Goal: Task Accomplishment & Management: Complete application form

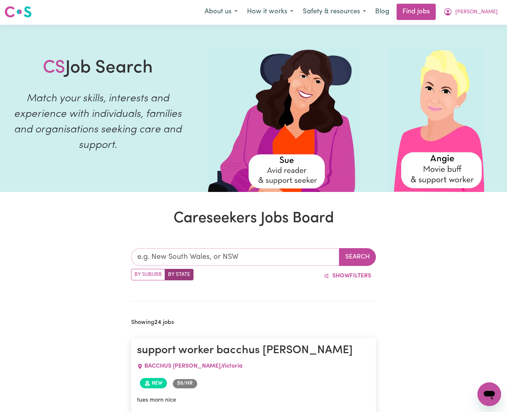
click at [294, 254] on input "text" at bounding box center [235, 257] width 208 height 18
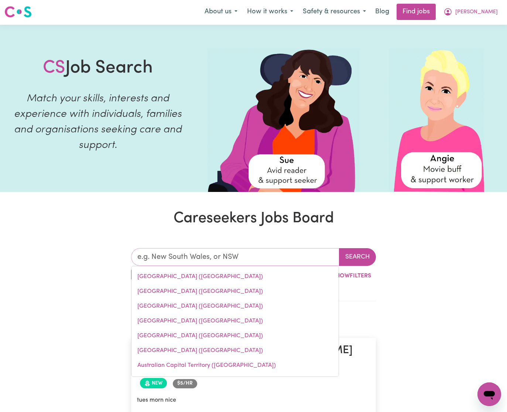
drag, startPoint x: 197, startPoint y: 308, endPoint x: 206, endPoint y: 307, distance: 9.0
click at [197, 308] on link "[GEOGRAPHIC_DATA] ([GEOGRAPHIC_DATA])" at bounding box center [235, 306] width 207 height 15
type input "[GEOGRAPHIC_DATA] ([GEOGRAPHIC_DATA])"
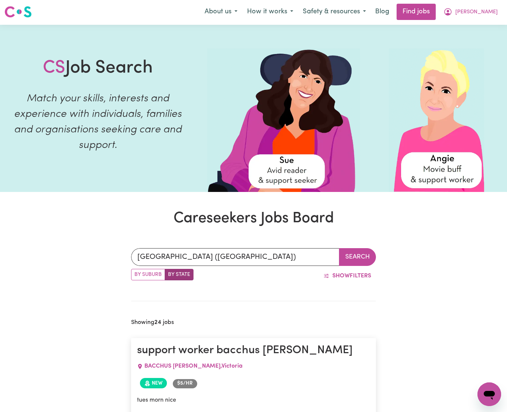
drag, startPoint x: 349, startPoint y: 258, endPoint x: 329, endPoint y: 255, distance: 20.5
click at [349, 258] on button "Search" at bounding box center [357, 257] width 37 height 18
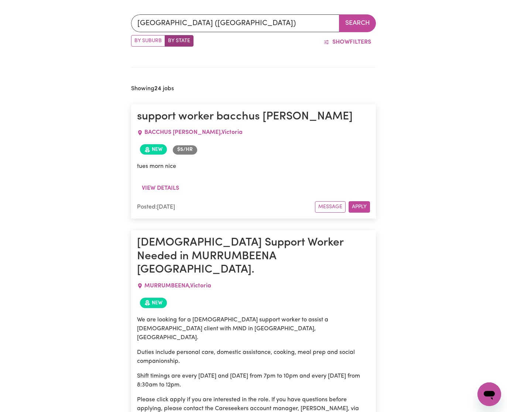
scroll to position [238, 0]
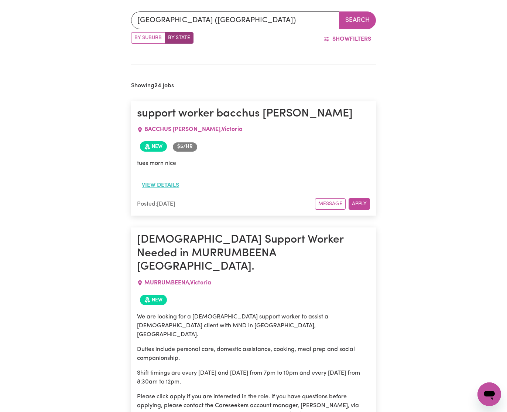
click at [165, 187] on button "View details" at bounding box center [160, 185] width 47 height 14
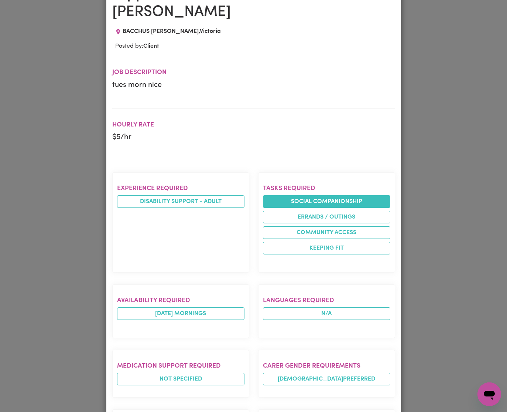
scroll to position [0, 0]
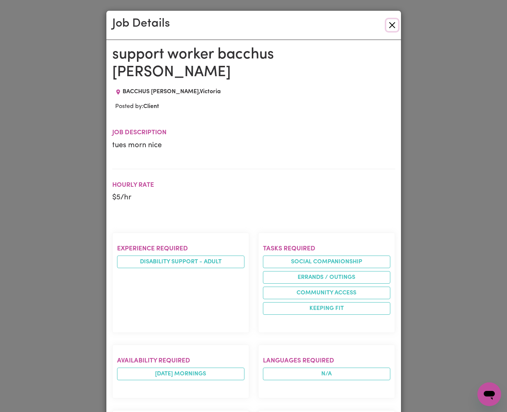
click at [392, 22] on button "Close" at bounding box center [392, 25] width 12 height 12
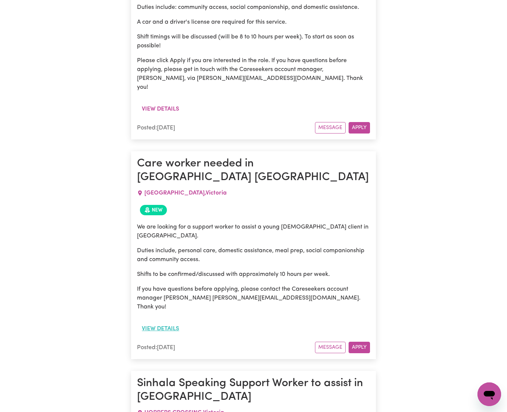
scroll to position [1814, 0]
click at [166, 321] on button "View details" at bounding box center [160, 328] width 47 height 14
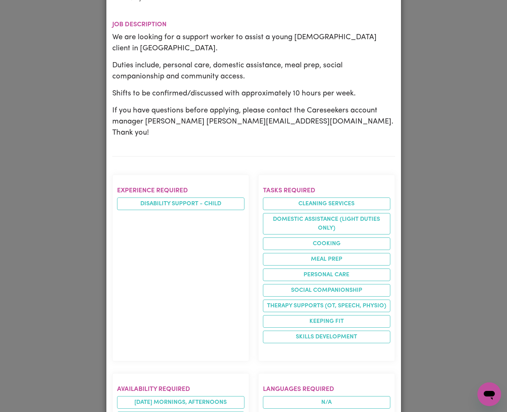
scroll to position [53, 0]
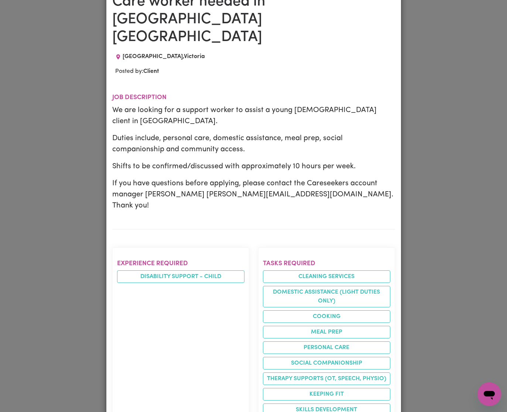
click at [261, 161] on p "Shifts to be confirmed/discussed with approximately 10 hours per week." at bounding box center [253, 166] width 283 height 11
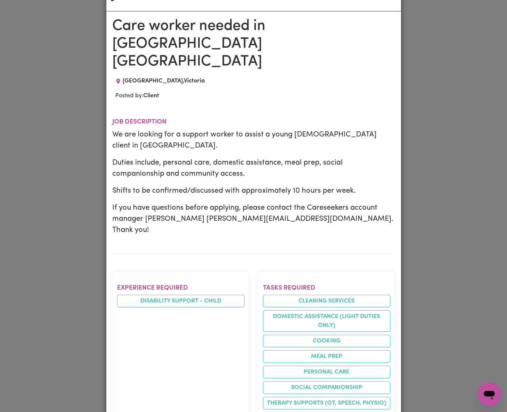
scroll to position [0, 0]
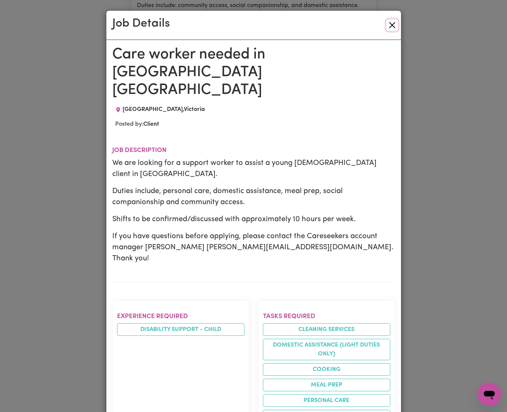
click at [391, 25] on button "Close" at bounding box center [392, 25] width 12 height 12
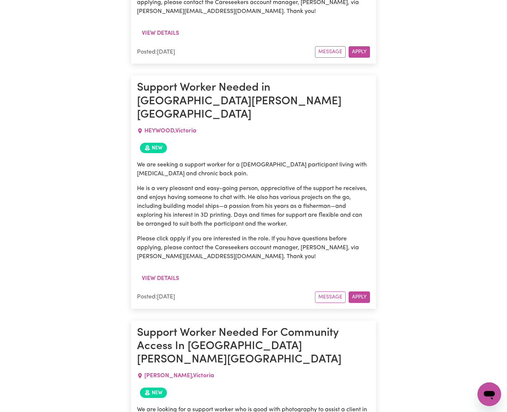
scroll to position [2918, 0]
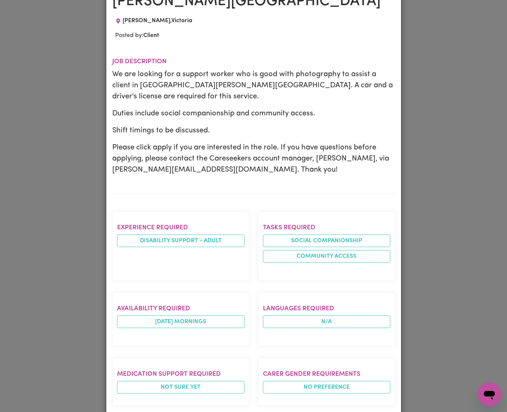
scroll to position [0, 0]
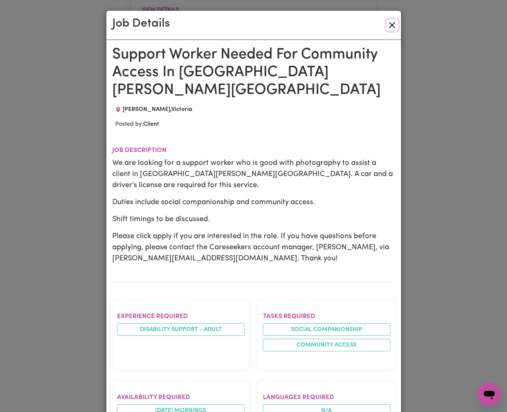
click at [394, 24] on button "Close" at bounding box center [392, 25] width 12 height 12
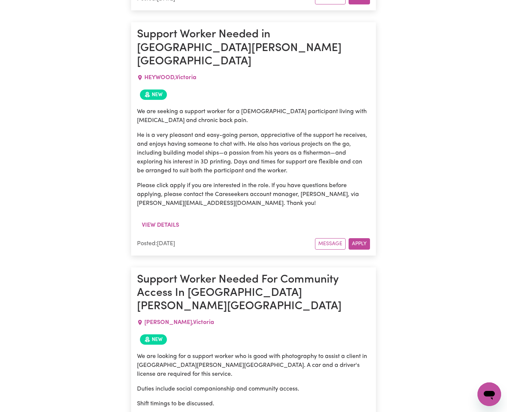
scroll to position [2949, 0]
click at [217, 351] on p "We are looking for a support worker who is good with photography to assist a cl…" at bounding box center [253, 364] width 233 height 27
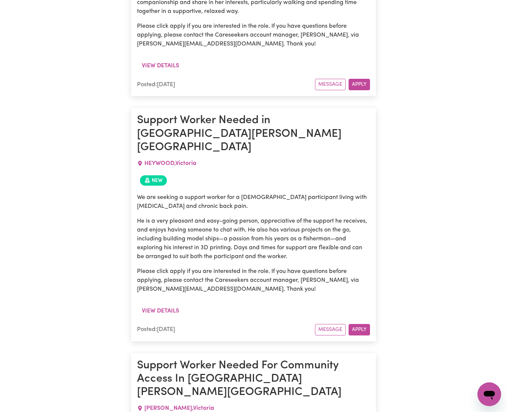
scroll to position [2897, 0]
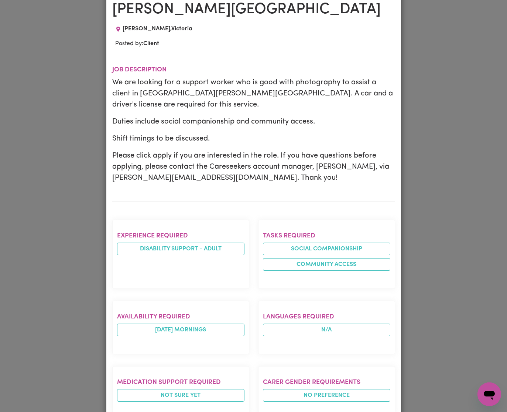
scroll to position [0, 0]
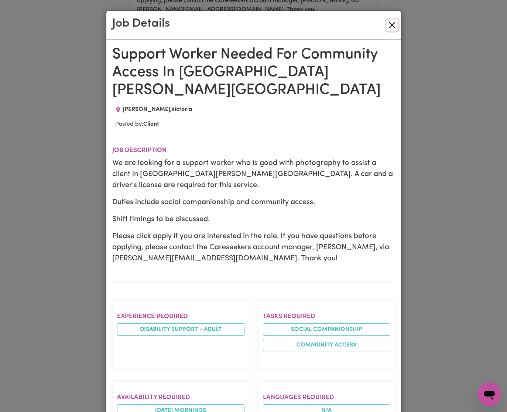
click at [393, 24] on button "Close" at bounding box center [392, 25] width 12 height 12
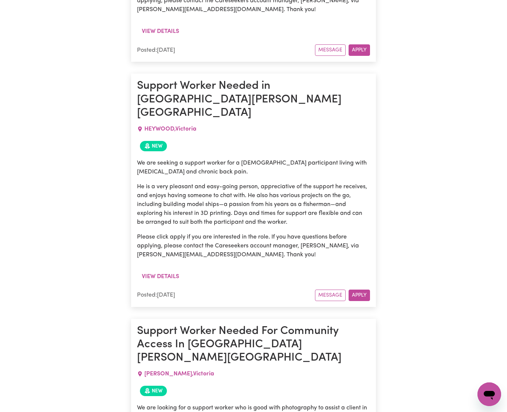
drag, startPoint x: 225, startPoint y: 196, endPoint x: 240, endPoint y: 191, distance: 15.2
click at [225, 403] on p "We are looking for a support worker who is good with photography to assist a cl…" at bounding box center [253, 416] width 233 height 27
click at [249, 403] on p "We are looking for a support worker who is good with photography to assist a cl…" at bounding box center [253, 416] width 233 height 27
click at [204, 403] on p "We are looking for a support worker who is good with photography to assist a cl…" at bounding box center [253, 416] width 233 height 27
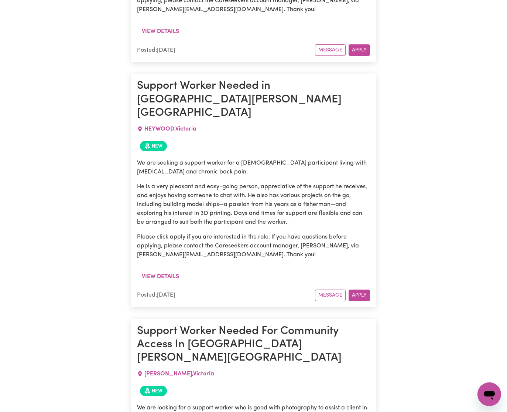
click at [203, 403] on p "We are looking for a support worker who is good with photography to assist a cl…" at bounding box center [253, 416] width 233 height 27
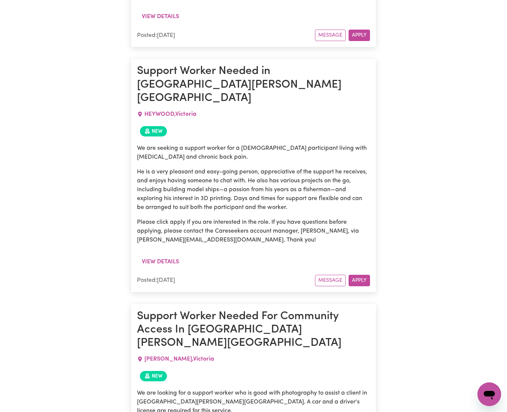
scroll to position [2914, 0]
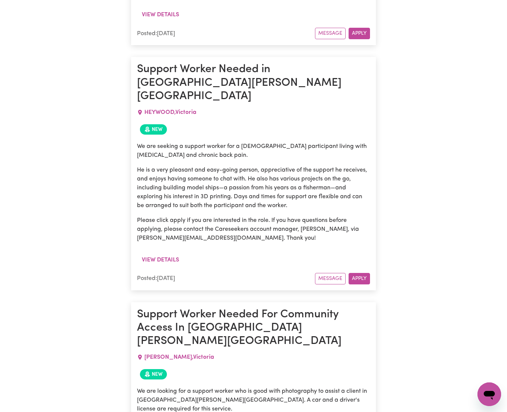
drag, startPoint x: 138, startPoint y: 247, endPoint x: 194, endPoint y: 246, distance: 55.4
copy p "ethan@careseekers.com.au"
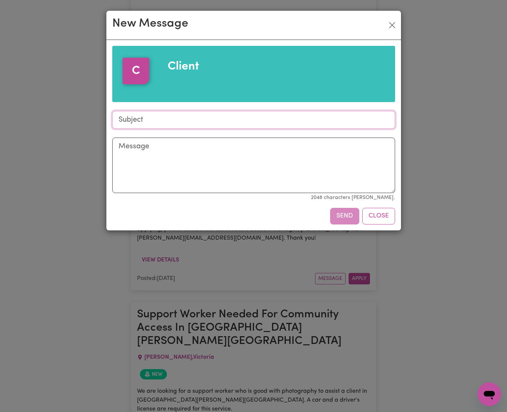
click at [210, 122] on input "Subject" at bounding box center [253, 120] width 283 height 18
drag, startPoint x: 208, startPoint y: 153, endPoint x: 265, endPoint y: 139, distance: 59.1
click at [208, 153] on textarea "Message" at bounding box center [253, 164] width 283 height 55
click at [393, 24] on button "Close" at bounding box center [392, 25] width 12 height 12
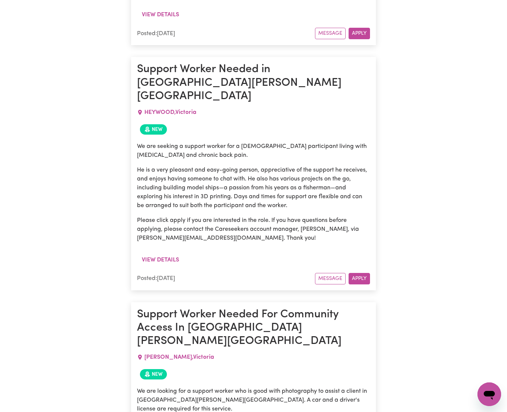
drag, startPoint x: 233, startPoint y: 240, endPoint x: 253, endPoint y: 242, distance: 20.7
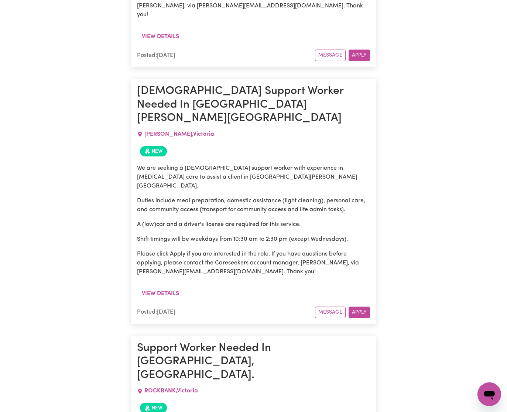
scroll to position [3626, 0]
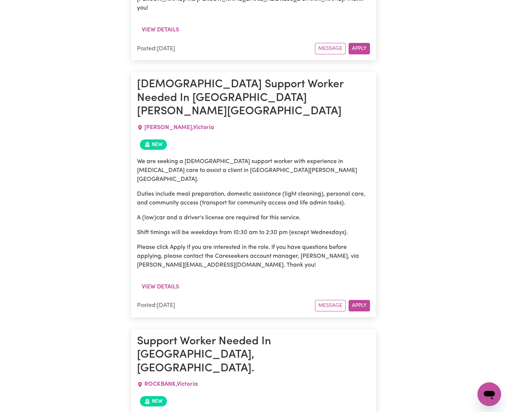
scroll to position [3638, 0]
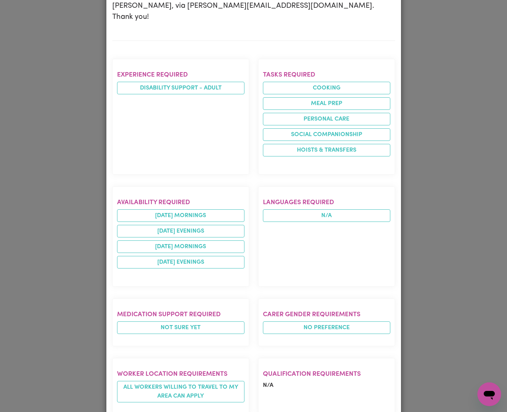
scroll to position [0, 0]
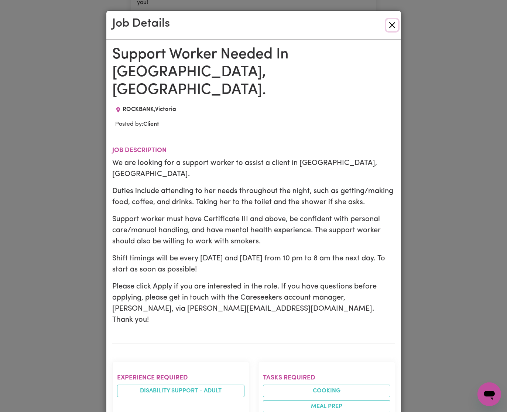
click at [395, 24] on button "Close" at bounding box center [392, 25] width 12 height 12
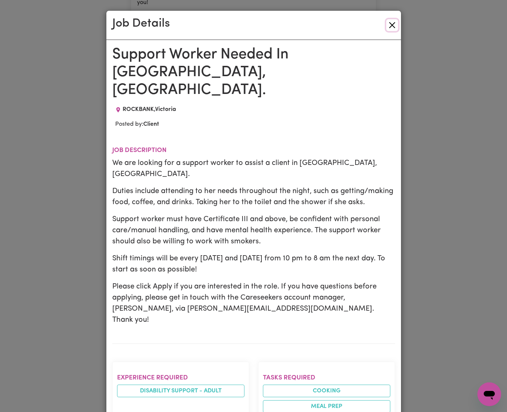
click at [392, 25] on button "Close" at bounding box center [392, 25] width 12 height 12
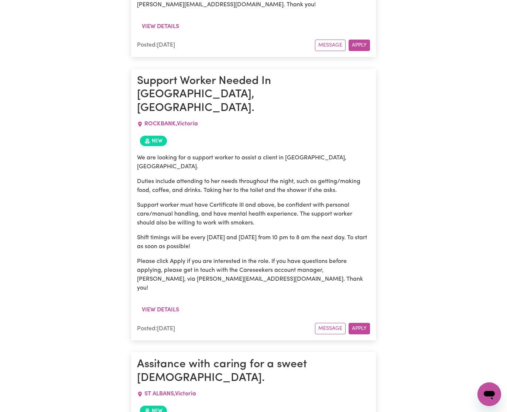
scroll to position [3892, 0]
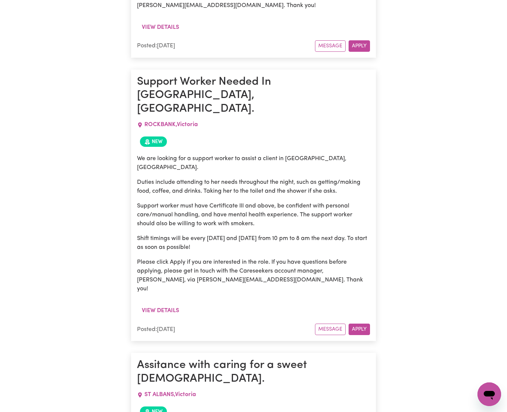
drag, startPoint x: 235, startPoint y: 140, endPoint x: 234, endPoint y: 136, distance: 4.1
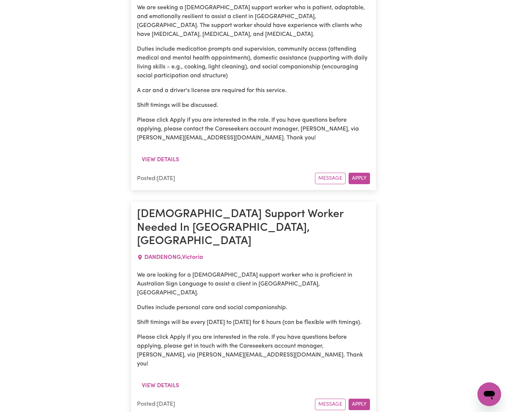
scroll to position [4525, 0]
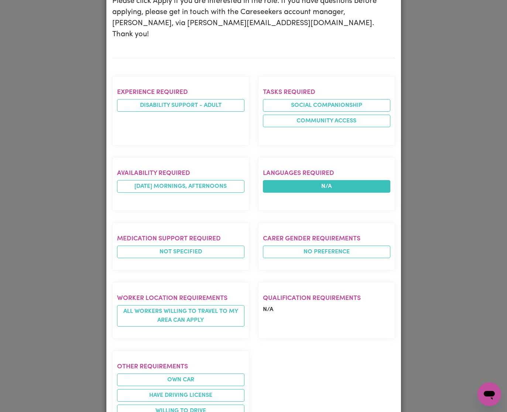
scroll to position [0, 0]
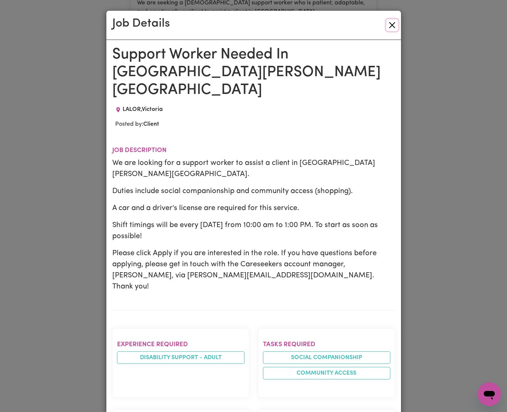
click at [396, 24] on button "Close" at bounding box center [392, 25] width 12 height 12
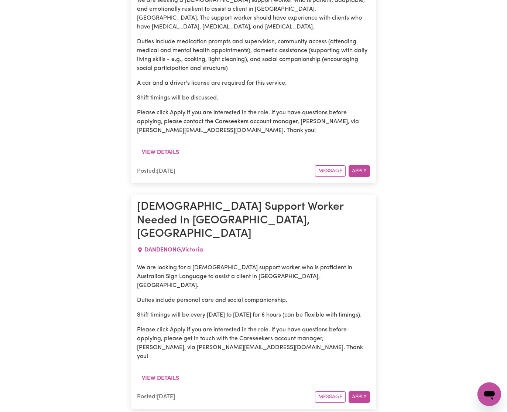
scroll to position [4533, 0]
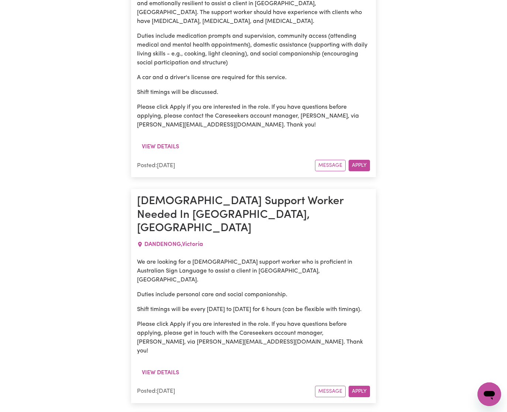
drag, startPoint x: 261, startPoint y: 150, endPoint x: 248, endPoint y: 151, distance: 12.9
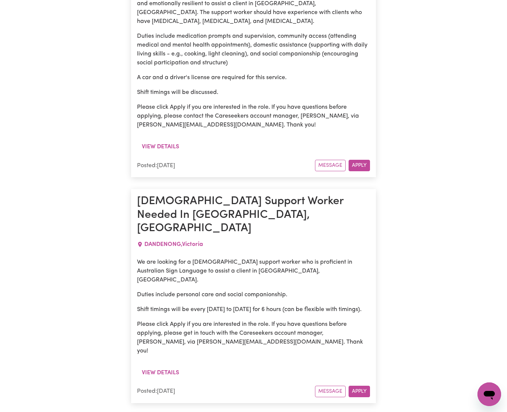
drag, startPoint x: 311, startPoint y: 121, endPoint x: 328, endPoint y: 120, distance: 17.7
drag, startPoint x: 328, startPoint y: 120, endPoint x: 303, endPoint y: 120, distance: 25.1
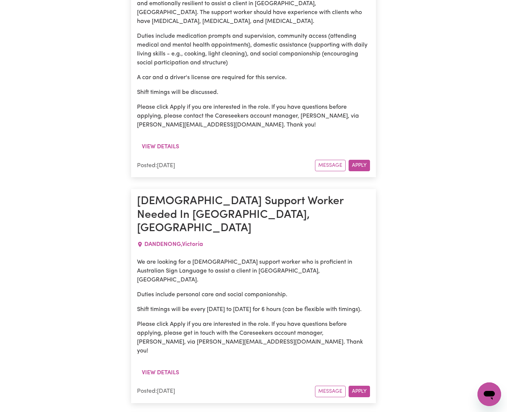
drag, startPoint x: 250, startPoint y: 118, endPoint x: 259, endPoint y: 121, distance: 9.7
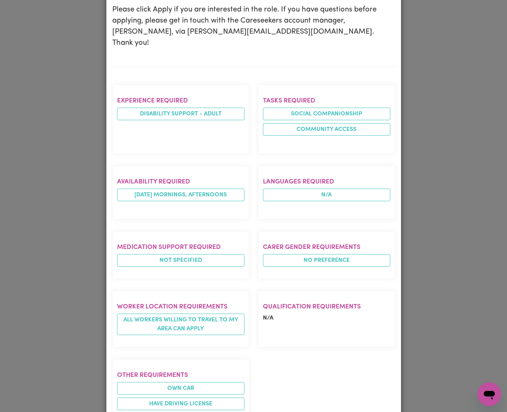
scroll to position [252, 0]
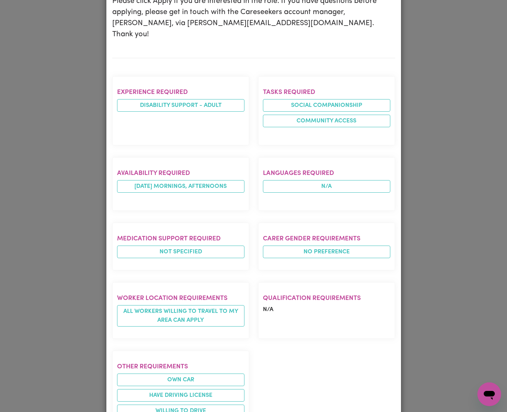
click at [426, 51] on div "Job Details Support Worker Needed In Lalor, VIC LALOR , Victoria Posted by: Cli…" at bounding box center [253, 206] width 507 height 412
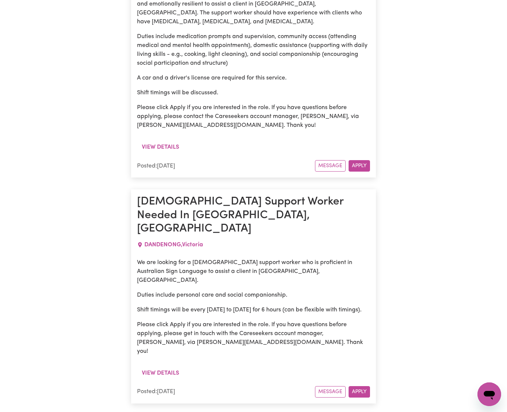
scroll to position [4531, 0]
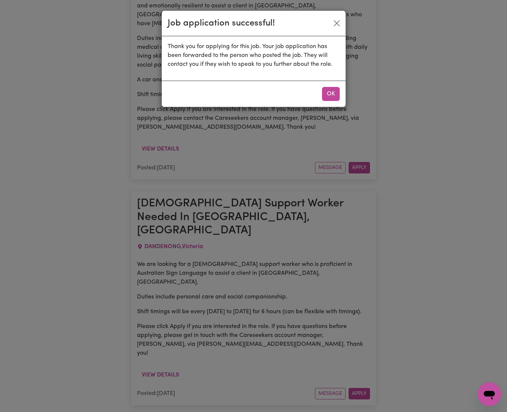
click at [334, 96] on button "OK" at bounding box center [331, 94] width 18 height 14
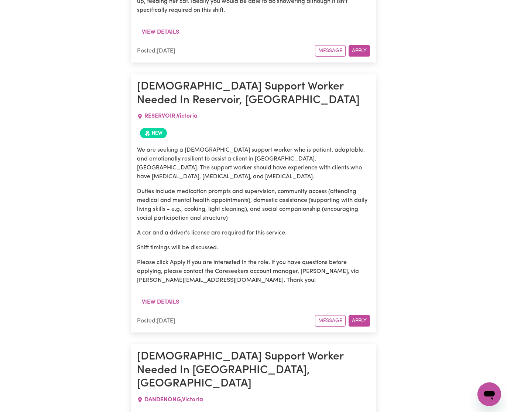
scroll to position [4381, 0]
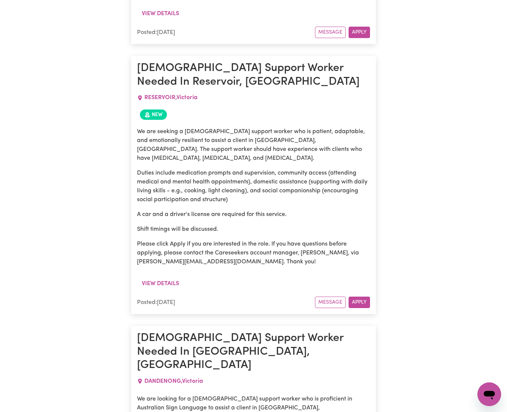
scroll to position [4401, 0]
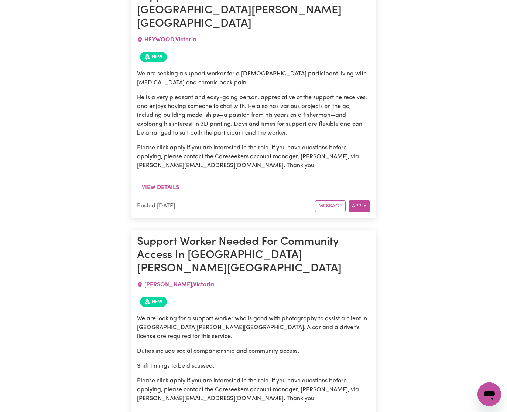
scroll to position [2989, 0]
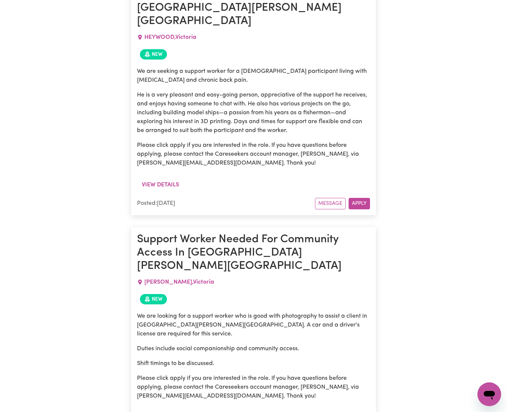
click at [166, 410] on button "View details" at bounding box center [160, 417] width 47 height 14
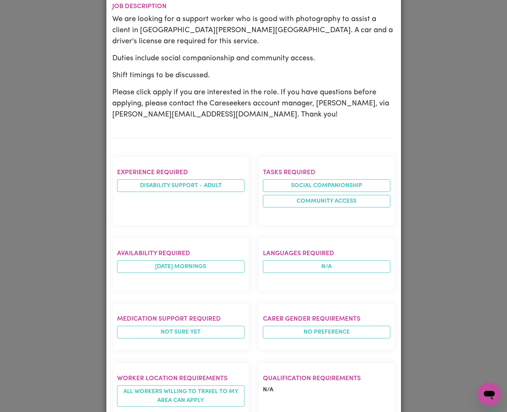
scroll to position [0, 0]
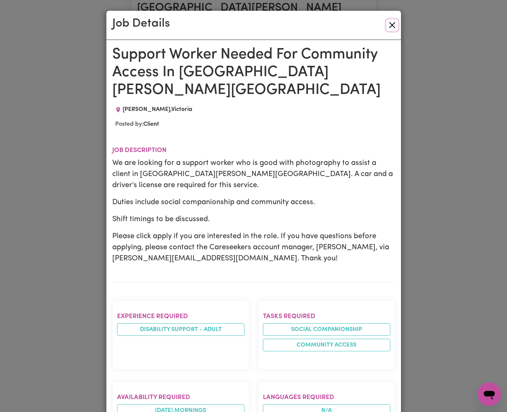
click at [391, 23] on button "Close" at bounding box center [392, 25] width 12 height 12
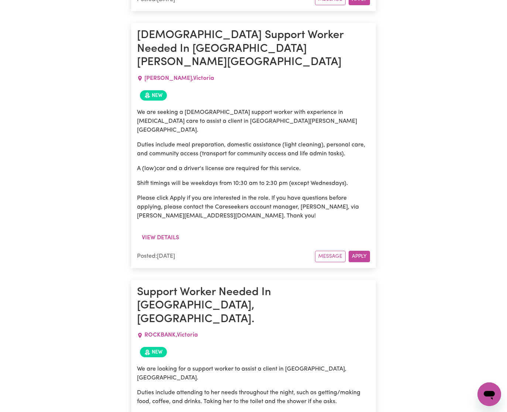
scroll to position [3632, 0]
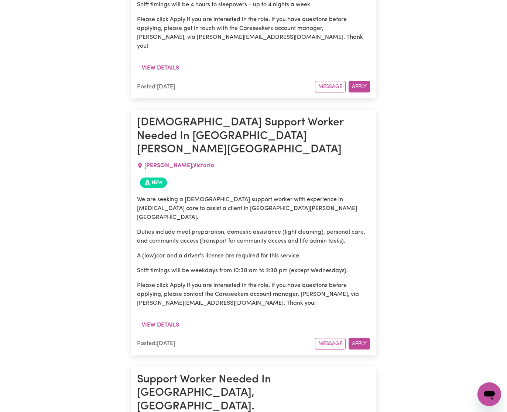
scroll to position [3586, 0]
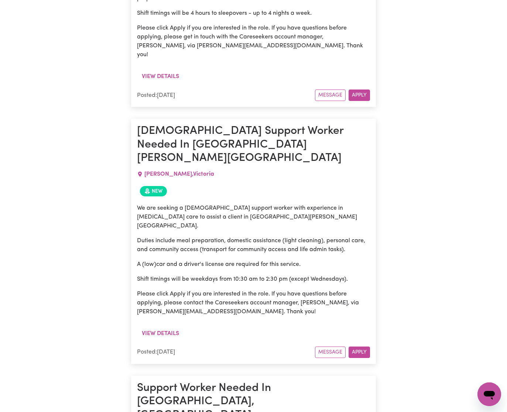
drag, startPoint x: 137, startPoint y: 272, endPoint x: 185, endPoint y: 272, distance: 48.0
copy p "annie@careseekers.com.au"
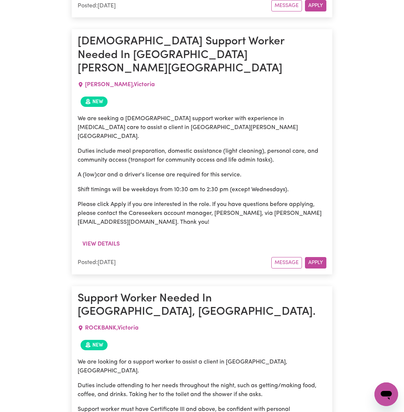
scroll to position [3517, 0]
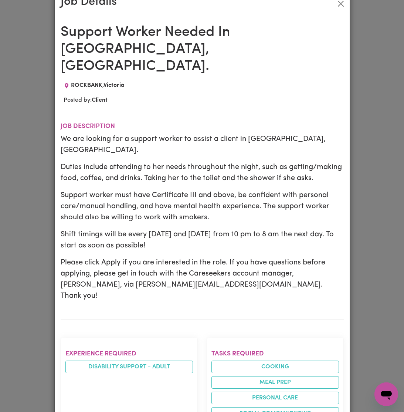
scroll to position [44, 0]
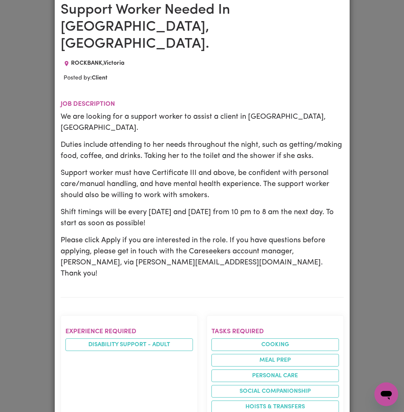
click at [359, 106] on div "Job Details Support Worker Needed In Deanside, VIC. ROCKBANK , Victoria Posted …" at bounding box center [202, 206] width 404 height 412
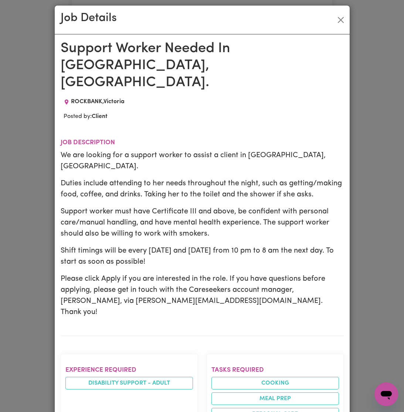
scroll to position [6, 0]
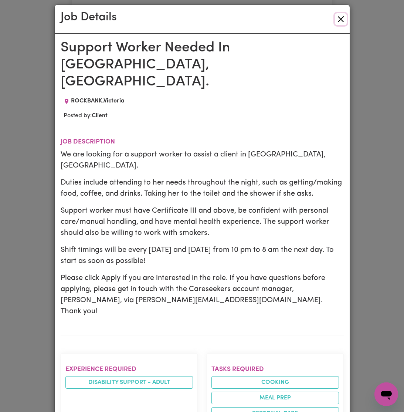
click at [341, 15] on button "Close" at bounding box center [341, 19] width 12 height 12
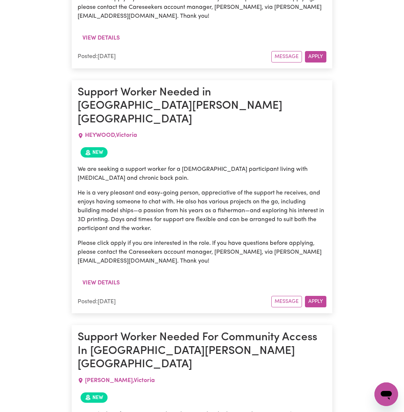
scroll to position [2780, 0]
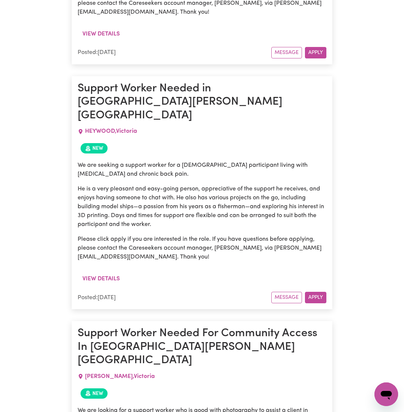
drag, startPoint x: 243, startPoint y: 270, endPoint x: 304, endPoint y: 269, distance: 61.0
copy p "ethan@careseekers.com.au"
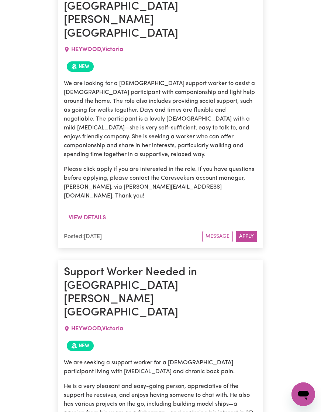
scroll to position [2967, 0]
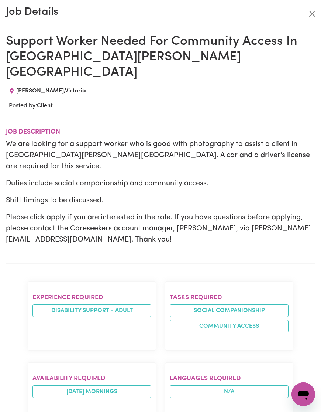
scroll to position [1, 0]
click at [313, 14] on button "Close" at bounding box center [313, 14] width 12 height 12
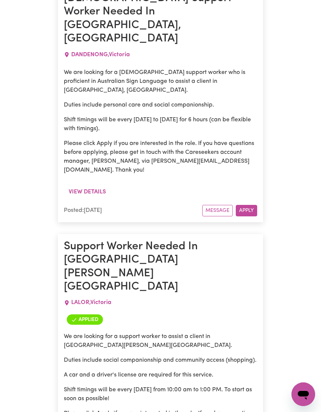
scroll to position [5171, 0]
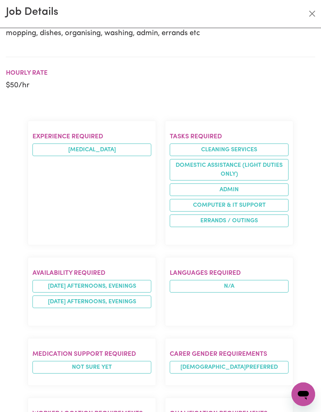
scroll to position [0, 0]
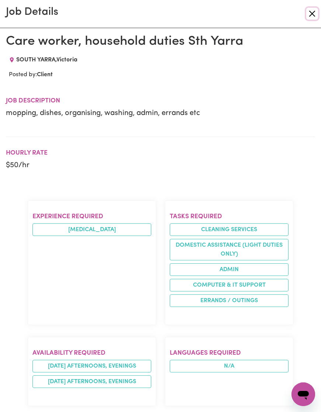
drag, startPoint x: 311, startPoint y: 12, endPoint x: 295, endPoint y: 17, distance: 16.6
click at [311, 12] on button "Close" at bounding box center [313, 14] width 12 height 12
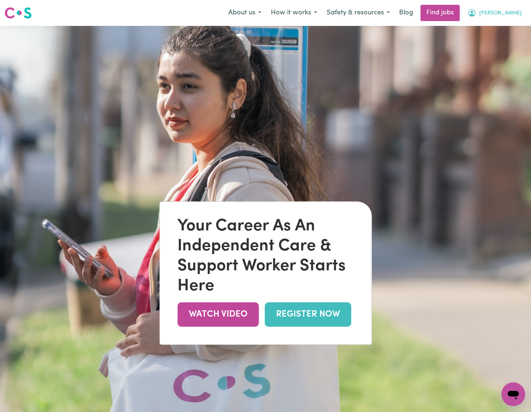
click at [519, 10] on span "[PERSON_NAME]" at bounding box center [500, 13] width 42 height 8
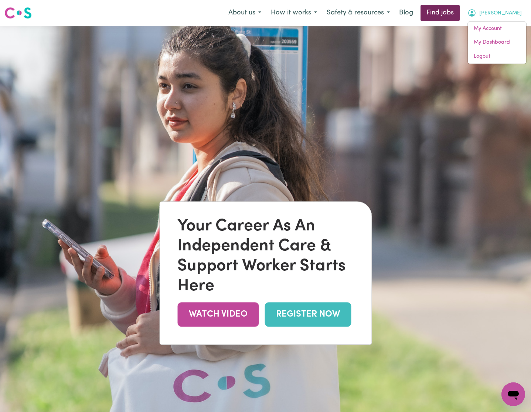
click at [460, 11] on link "Find jobs" at bounding box center [439, 13] width 39 height 16
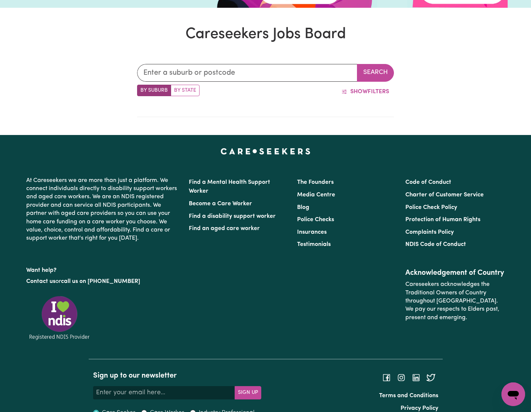
scroll to position [210, 0]
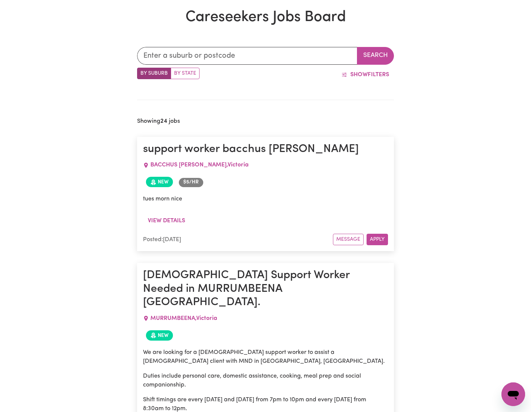
click at [184, 73] on label "By State" at bounding box center [185, 73] width 29 height 11
click at [142, 72] on input "By State" at bounding box center [139, 70] width 5 height 5
radio input "true"
click at [370, 58] on button "Search" at bounding box center [375, 56] width 37 height 18
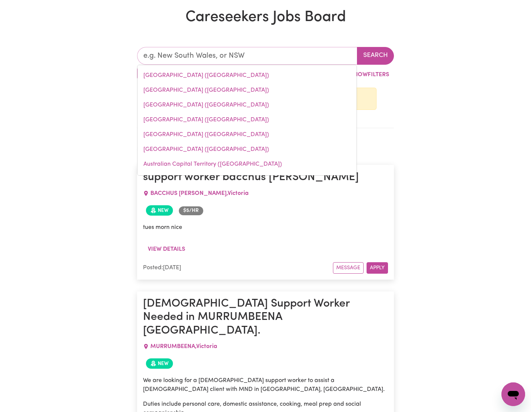
click at [258, 58] on input "text" at bounding box center [247, 56] width 220 height 18
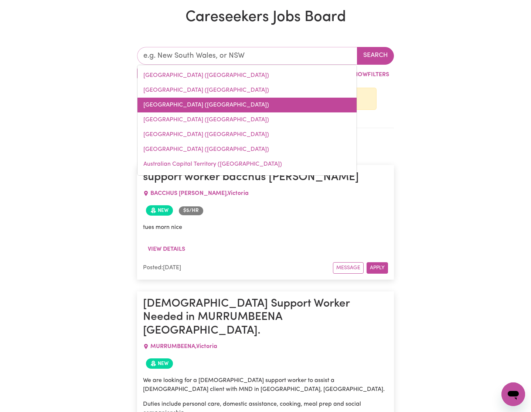
click at [215, 111] on link "[GEOGRAPHIC_DATA] ([GEOGRAPHIC_DATA])" at bounding box center [246, 105] width 219 height 15
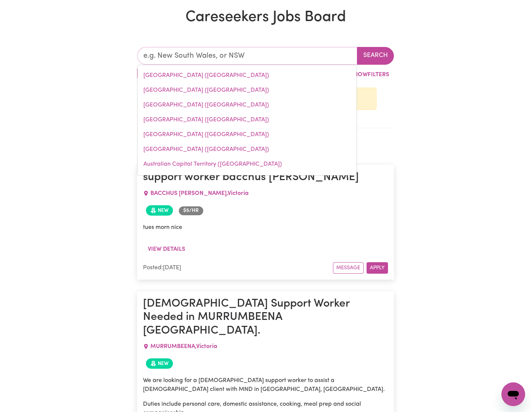
type input "[GEOGRAPHIC_DATA] ([GEOGRAPHIC_DATA])"
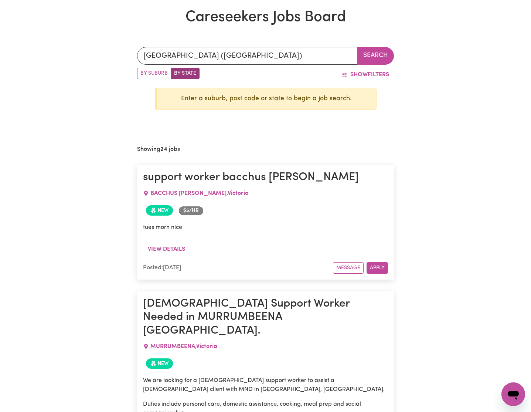
click at [372, 51] on button "Search" at bounding box center [375, 56] width 37 height 18
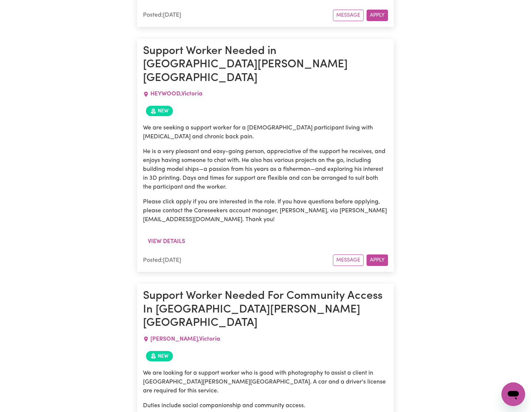
scroll to position [2855, 0]
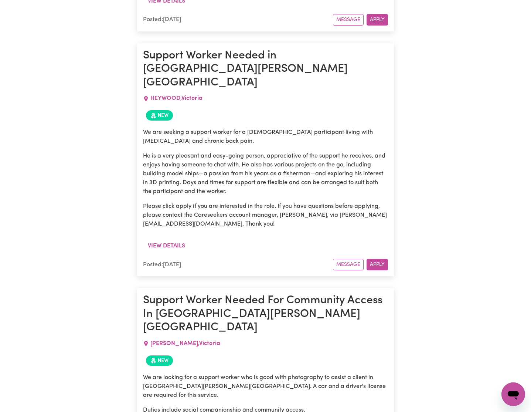
drag, startPoint x: 379, startPoint y: 310, endPoint x: 374, endPoint y: 300, distance: 11.3
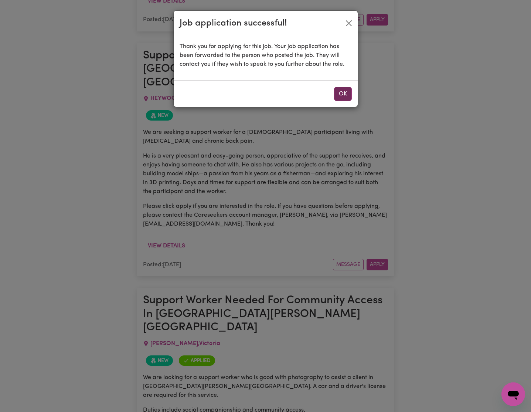
click at [344, 92] on button "OK" at bounding box center [343, 94] width 18 height 14
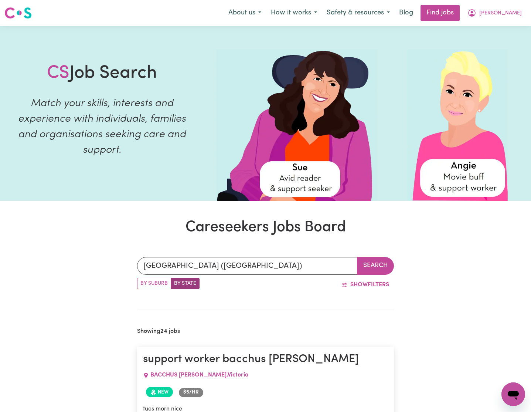
scroll to position [0, 0]
